Goal: Task Accomplishment & Management: Manage account settings

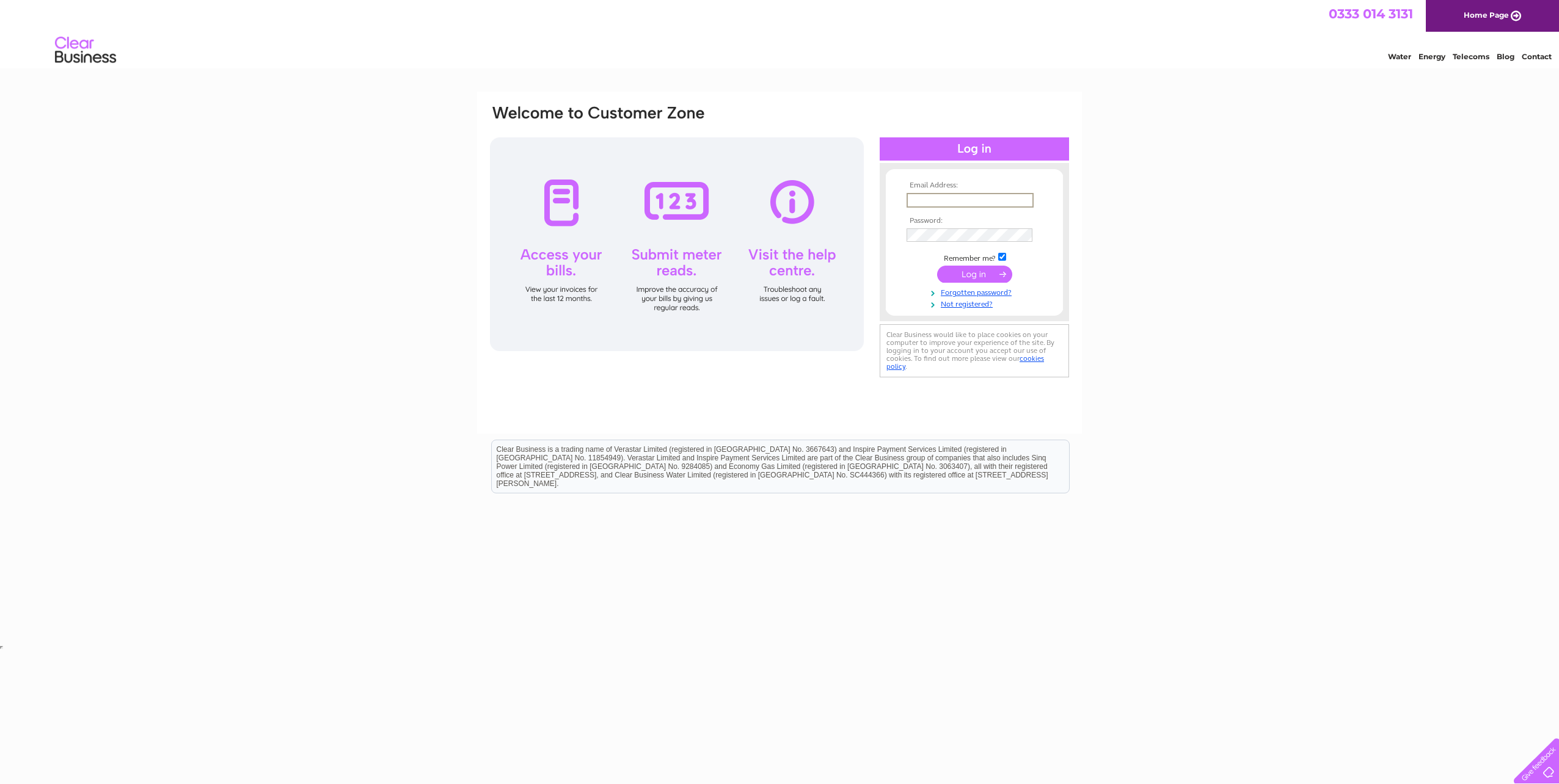
click at [965, 193] on input "text" at bounding box center [970, 200] width 127 height 14
type input "[EMAIL_ADDRESS][DOMAIN_NAME]"
click at [938, 266] on input "submit" at bounding box center [975, 274] width 75 height 17
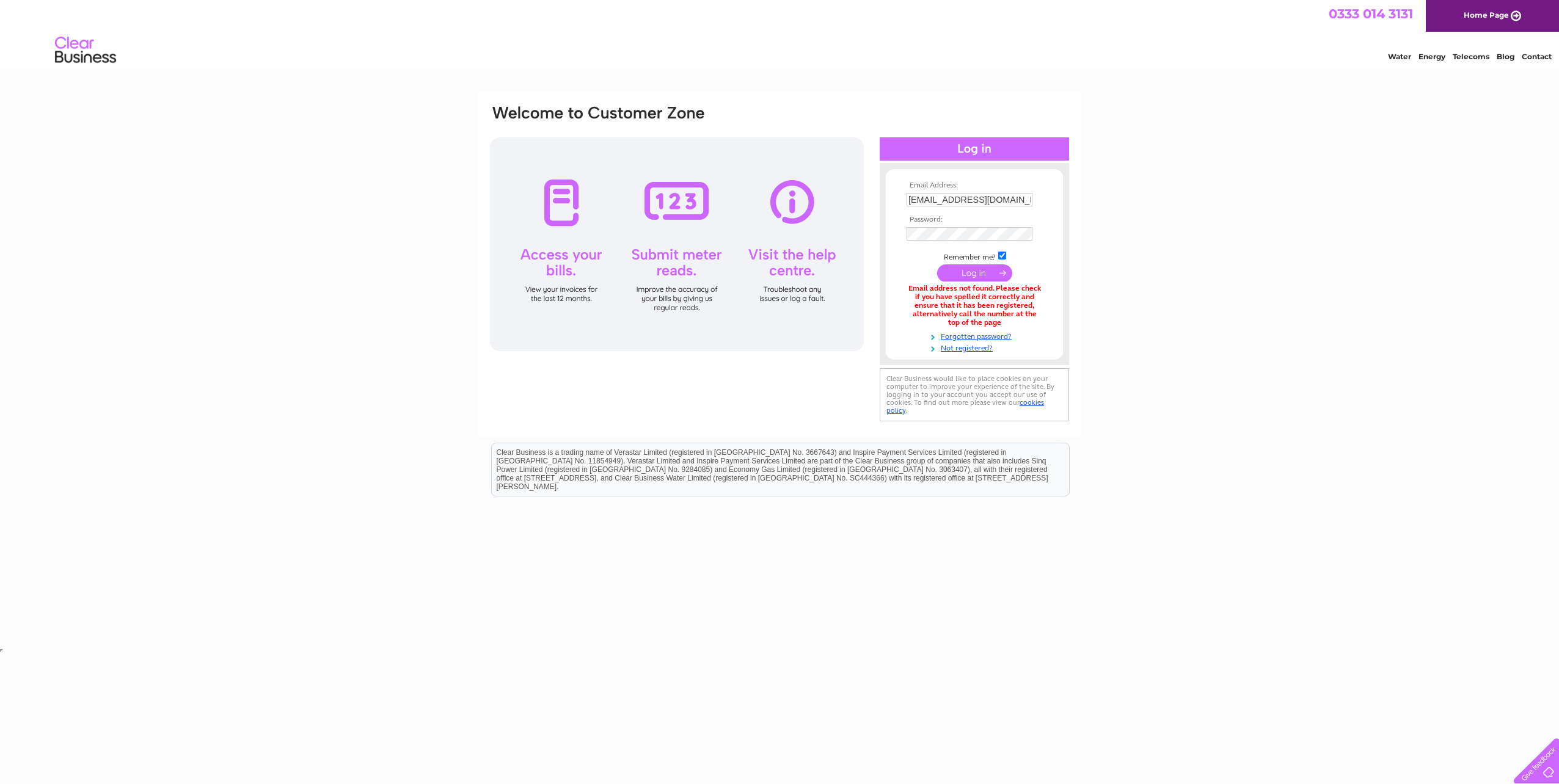
click at [991, 273] on input "submit" at bounding box center [975, 273] width 75 height 17
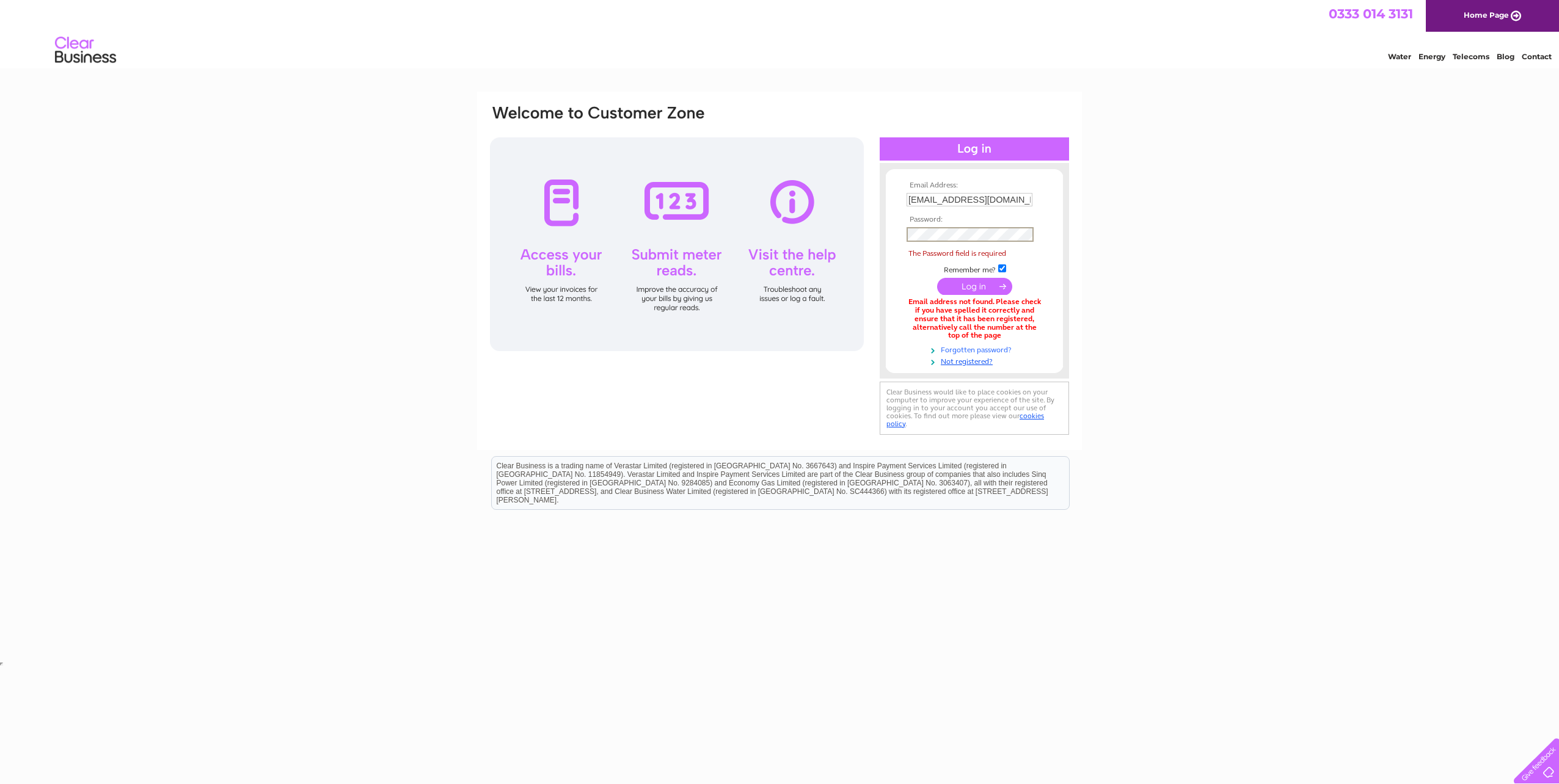
click at [979, 350] on link "Forgotten password?" at bounding box center [976, 349] width 138 height 12
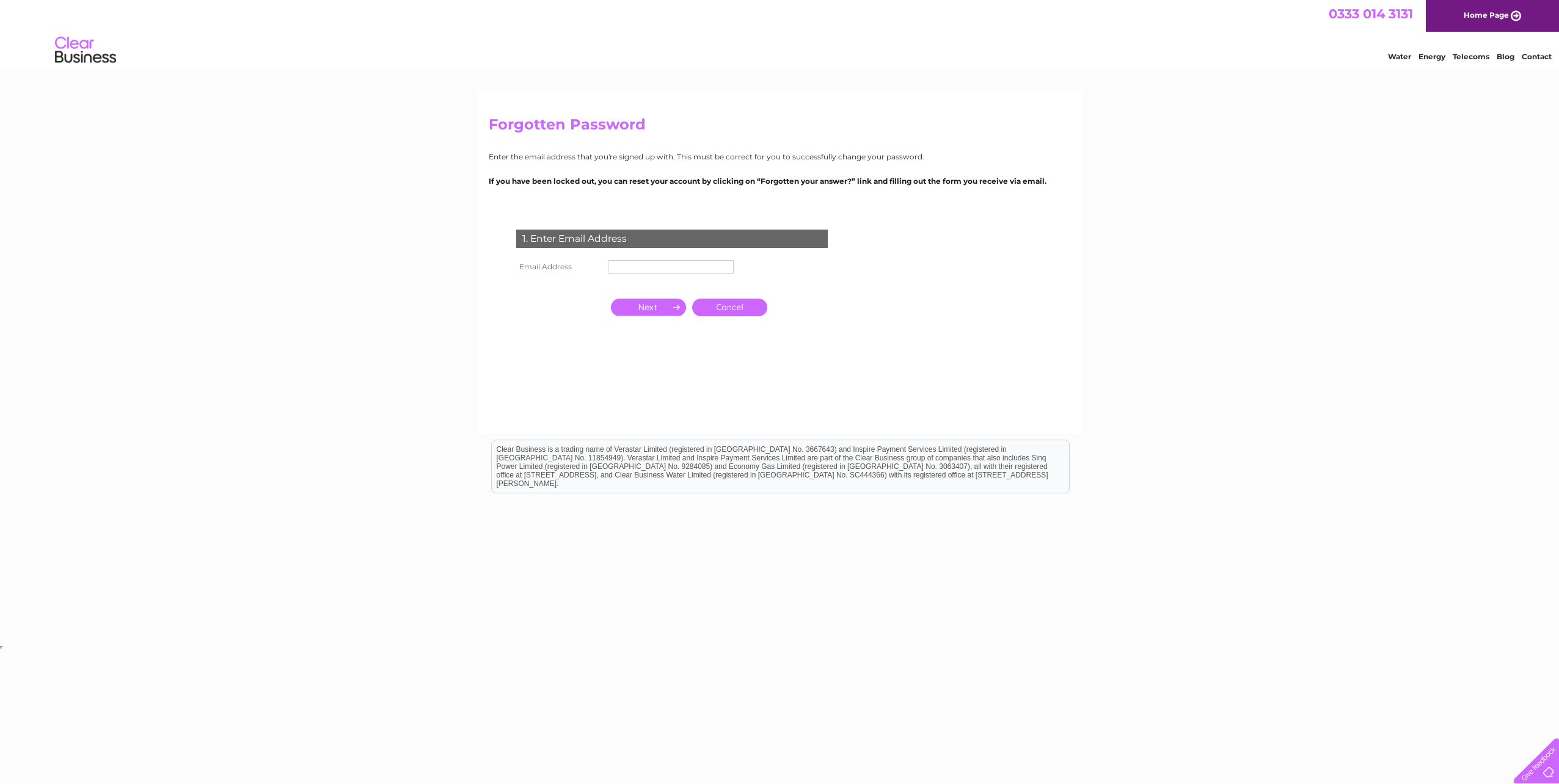
click at [640, 265] on input "text" at bounding box center [670, 267] width 126 height 13
type input "[EMAIL_ADDRESS][DOMAIN_NAME]"
click at [677, 309] on input "button" at bounding box center [648, 307] width 75 height 17
click at [658, 345] on input "button" at bounding box center [648, 341] width 75 height 17
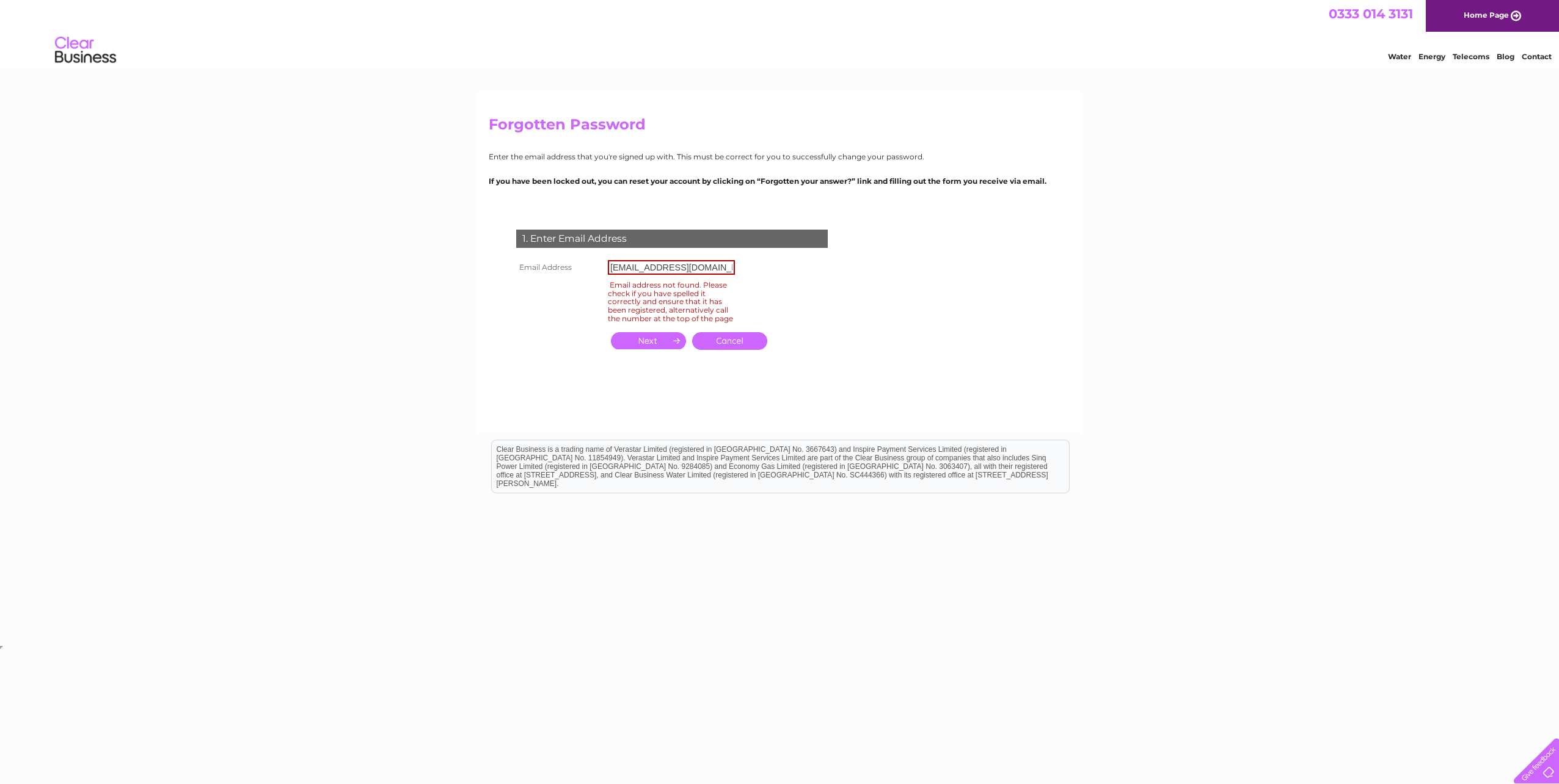
click at [717, 262] on input "[EMAIL_ADDRESS][DOMAIN_NAME]" at bounding box center [671, 267] width 127 height 14
click at [1529, 61] on div "Water Energy Telecoms Blog Contact" at bounding box center [779, 51] width 1559 height 40
